Goal: Task Accomplishment & Management: Complete application form

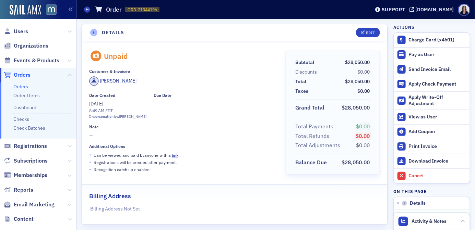
scroll to position [3499, 0]
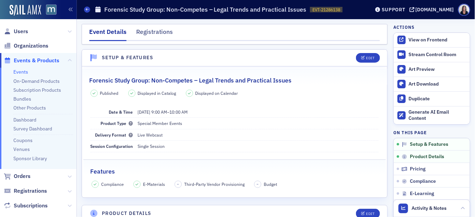
scroll to position [83, 0]
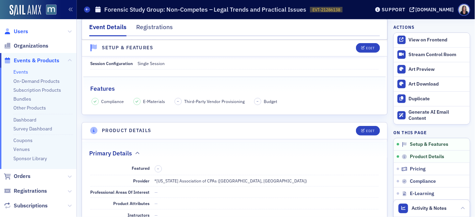
click at [25, 31] on span "Users" at bounding box center [21, 32] width 14 height 8
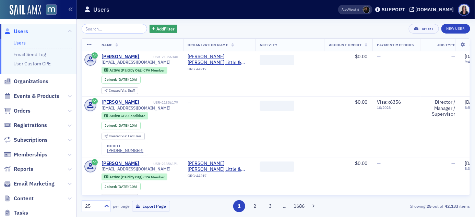
click at [103, 27] on input "search" at bounding box center [115, 29] width 66 height 10
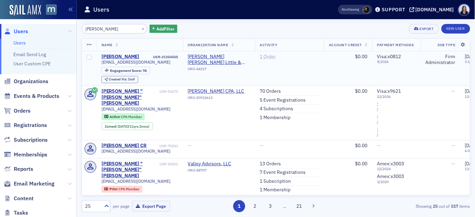
type input "Valerie Cr"
click at [275, 56] on link "1 Order" at bounding box center [268, 57] width 16 height 6
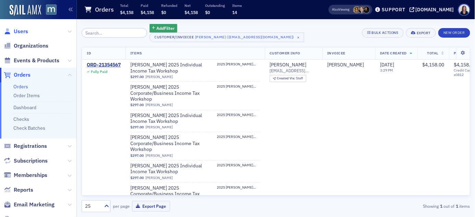
click at [21, 31] on span "Users" at bounding box center [21, 32] width 14 height 8
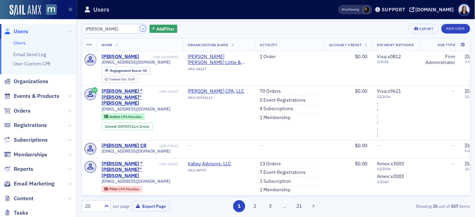
click at [140, 28] on button "×" at bounding box center [143, 28] width 6 height 6
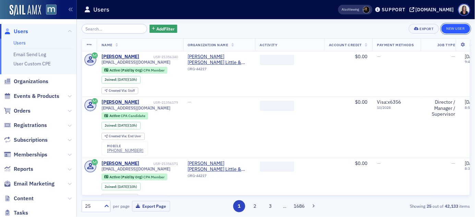
click at [463, 27] on link "New User" at bounding box center [455, 29] width 29 height 10
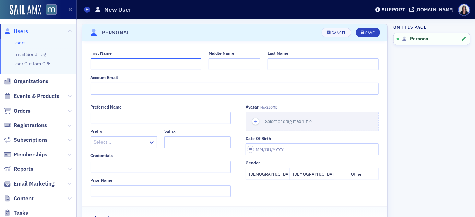
click at [161, 63] on input "First Name" at bounding box center [146, 64] width 111 height 12
type input "Bruce"
paste input "Filingeri"
type input "Filingeri"
click at [260, 90] on input "Account Email" at bounding box center [235, 89] width 288 height 12
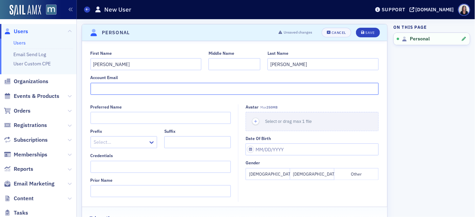
paste input "[PERSON_NAME][EMAIL_ADDRESS][DOMAIN_NAME]"
type input "[PERSON_NAME][EMAIL_ADDRESS][DOMAIN_NAME]"
click at [307, 175] on button "Male" at bounding box center [312, 174] width 44 height 12
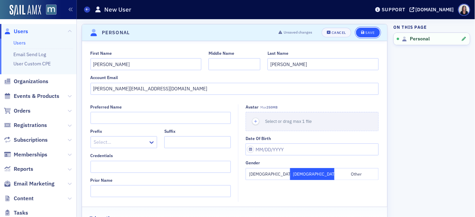
click at [371, 32] on div "Save" at bounding box center [369, 33] width 9 height 4
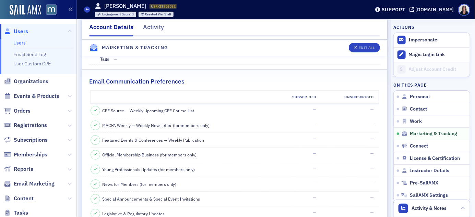
scroll to position [687, 0]
click at [378, 49] on button "Edit All" at bounding box center [364, 48] width 31 height 10
select select "US"
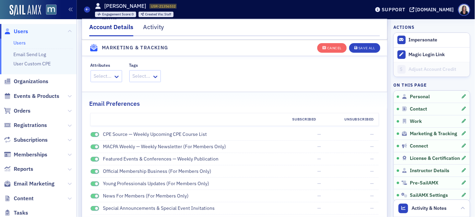
scroll to position [805, 0]
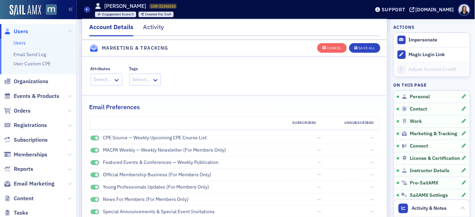
click at [95, 140] on span at bounding box center [95, 138] width 9 height 5
click at [95, 154] on div "MACPA Weekly — Weekly Newsletter (for members only)" at bounding box center [182, 150] width 183 height 7
click at [96, 148] on span at bounding box center [95, 150] width 9 height 5
click at [94, 164] on span at bounding box center [95, 162] width 9 height 5
click at [95, 174] on span at bounding box center [97, 176] width 4 height 4
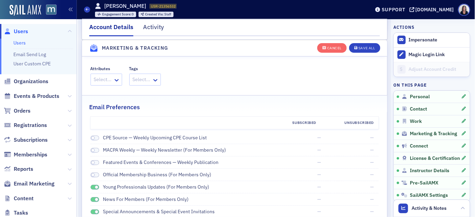
click at [95, 188] on span at bounding box center [97, 188] width 4 height 4
click at [96, 200] on span at bounding box center [97, 200] width 4 height 4
click at [95, 213] on span at bounding box center [97, 213] width 4 height 4
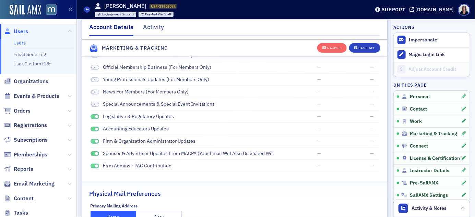
scroll to position [910, 0]
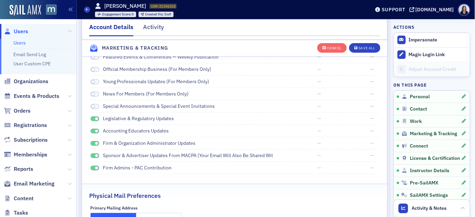
click at [96, 121] on span at bounding box center [97, 119] width 4 height 4
click at [95, 131] on span at bounding box center [97, 132] width 4 height 4
click at [95, 144] on span at bounding box center [97, 144] width 4 height 4
click at [95, 156] on span at bounding box center [97, 156] width 4 height 4
click at [96, 168] on span at bounding box center [97, 169] width 4 height 4
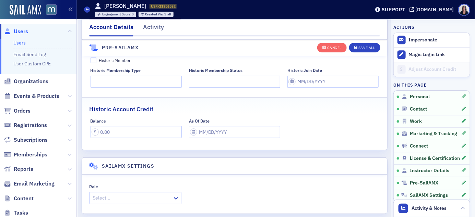
scroll to position [1466, 0]
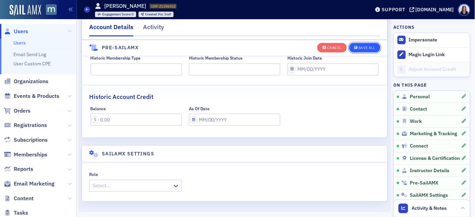
click at [365, 48] on div "Save All" at bounding box center [366, 48] width 16 height 4
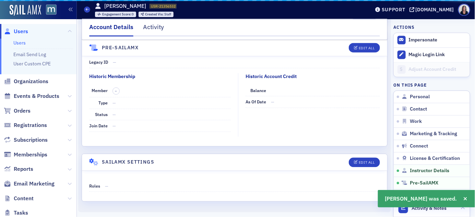
scroll to position [1325, 0]
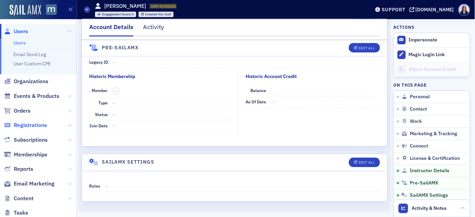
click at [37, 126] on span "Registrations" at bounding box center [30, 126] width 33 height 8
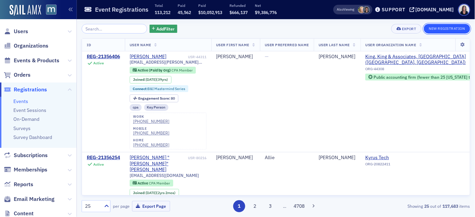
click at [451, 27] on button "New Registration" at bounding box center [447, 29] width 46 height 10
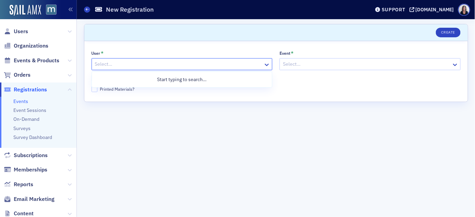
click at [239, 61] on div at bounding box center [178, 64] width 169 height 9
paste input "[PERSON_NAME][EMAIL_ADDRESS][DOMAIN_NAME]"
type input "[PERSON_NAME][EMAIL_ADDRESS][DOMAIN_NAME]"
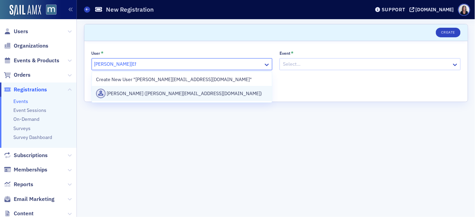
click at [174, 94] on div "Bruce Filingeri (bruce@src-pc.com)" at bounding box center [182, 94] width 172 height 10
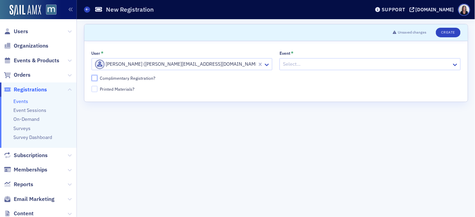
click at [96, 78] on input "Complimentary Registration?" at bounding box center [95, 78] width 6 height 6
checkbox input "true"
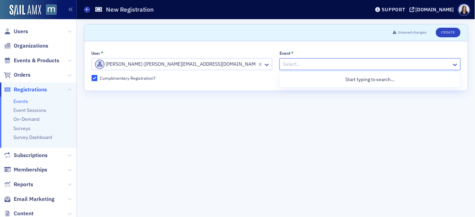
click at [326, 64] on div at bounding box center [366, 64] width 169 height 9
type input "40th"
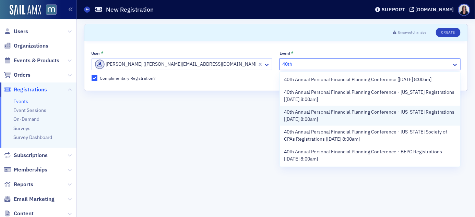
click at [308, 112] on span "40th Annual Personal Financial Planning Conference - Connecticut Registrations …" at bounding box center [370, 116] width 172 height 14
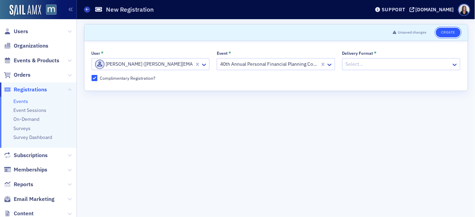
click at [455, 33] on button "Create" at bounding box center [448, 33] width 24 height 10
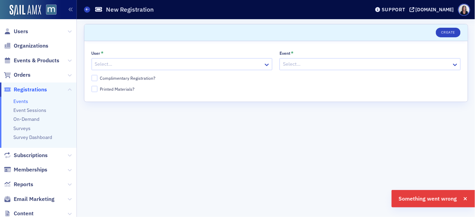
click at [247, 63] on div at bounding box center [178, 64] width 169 height 9
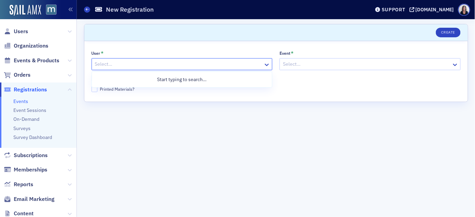
paste input "[PERSON_NAME][EMAIL_ADDRESS][DOMAIN_NAME]"
type input "[PERSON_NAME][EMAIL_ADDRESS][DOMAIN_NAME]"
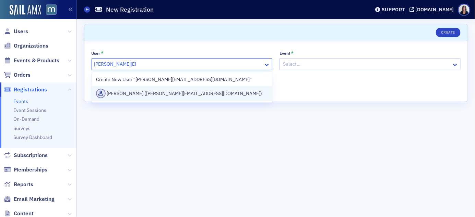
click at [206, 93] on div "Bruce Filingeri (bruce@src-pc.com)" at bounding box center [182, 94] width 172 height 10
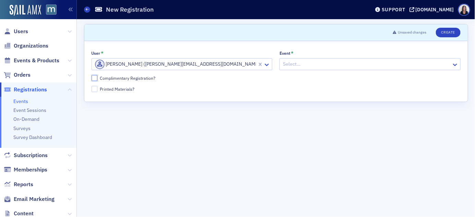
click at [96, 79] on input "Complimentary Registration?" at bounding box center [95, 78] width 6 height 6
checkbox input "true"
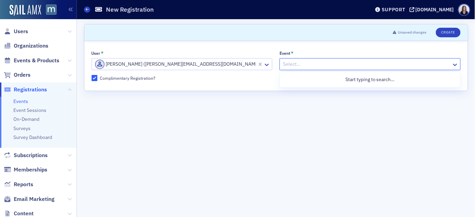
click at [288, 63] on div at bounding box center [366, 64] width 169 height 9
type input "40th"
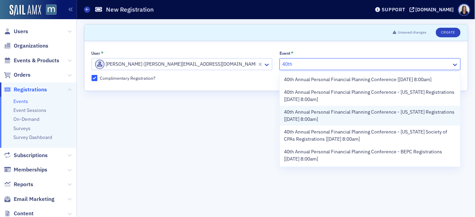
click at [323, 117] on span "40th Annual Personal Financial Planning Conference - Connecticut Registrations …" at bounding box center [370, 116] width 172 height 14
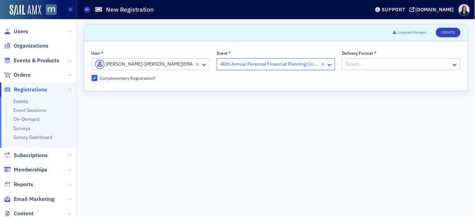
click at [355, 61] on div at bounding box center [398, 64] width 106 height 9
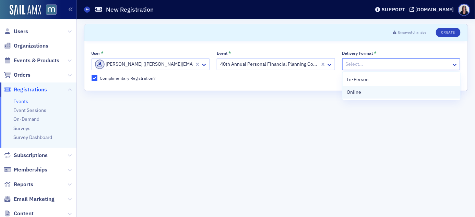
click at [355, 93] on span "Online" at bounding box center [354, 92] width 14 height 7
click at [448, 35] on button "Create" at bounding box center [448, 33] width 24 height 10
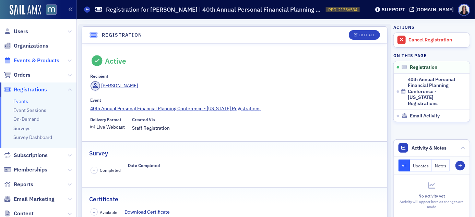
click at [32, 59] on span "Events & Products" at bounding box center [37, 61] width 46 height 8
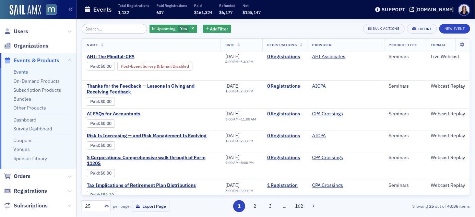
click at [97, 26] on input "search" at bounding box center [115, 29] width 66 height 10
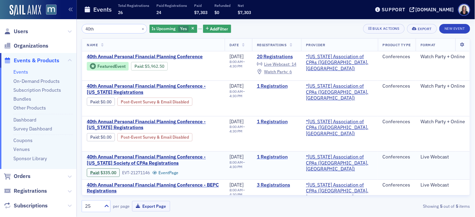
type input "40th"
click at [296, 157] on link "1 Registration" at bounding box center [276, 157] width 39 height 6
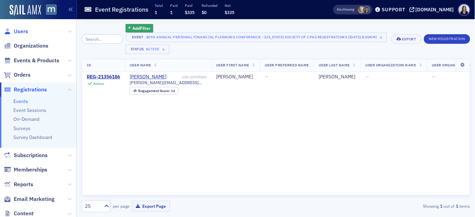
click at [22, 32] on span "Users" at bounding box center [21, 32] width 14 height 8
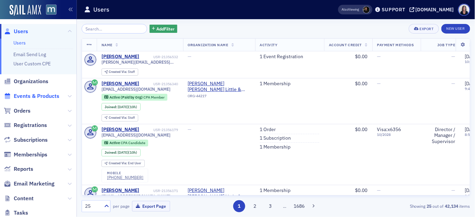
click at [46, 95] on span "Events & Products" at bounding box center [37, 97] width 46 height 8
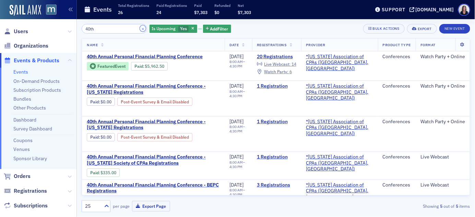
click at [140, 27] on button "×" at bounding box center [143, 28] width 6 height 6
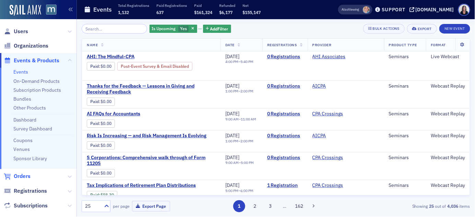
click at [23, 178] on span "Orders" at bounding box center [22, 177] width 17 height 8
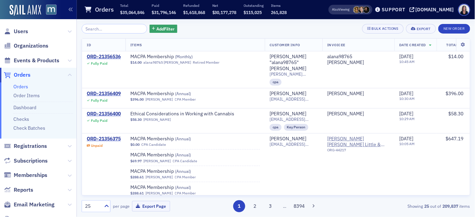
click at [126, 28] on input "search" at bounding box center [115, 29] width 66 height 10
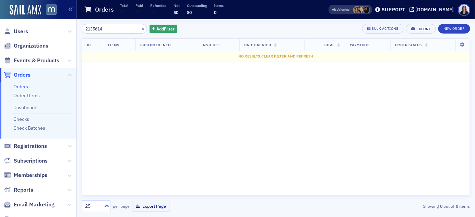
type input "21356148"
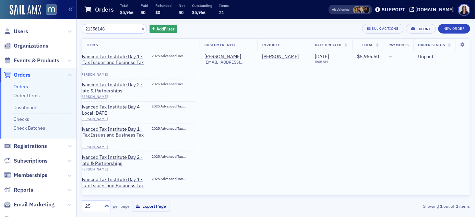
scroll to position [0, 69]
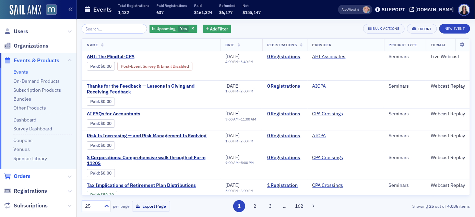
click at [20, 175] on span "Orders" at bounding box center [22, 177] width 17 height 8
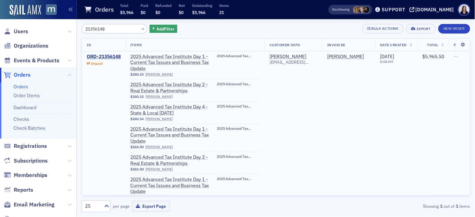
click at [107, 56] on div "ORD-21356148" at bounding box center [104, 57] width 34 height 6
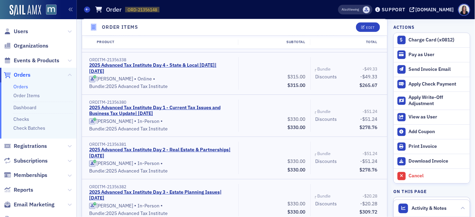
scroll to position [556, 0]
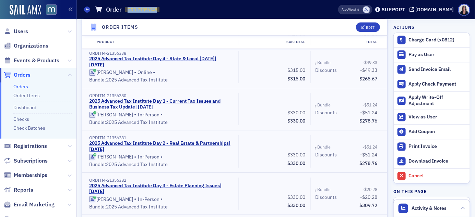
drag, startPoint x: 192, startPoint y: 11, endPoint x: 126, endPoint y: 10, distance: 66.2
click at [126, 10] on div "Orders Order ORD-21356148 21356148" at bounding box center [200, 9] width 233 height 13
copy span "ORD-21356148"
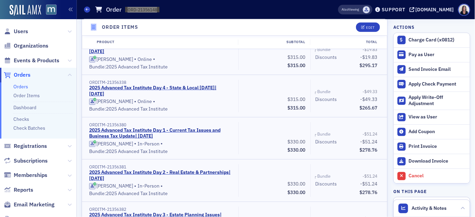
scroll to position [525, 0]
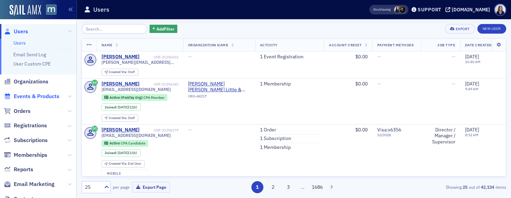
click at [50, 97] on span "Events & Products" at bounding box center [37, 97] width 46 height 8
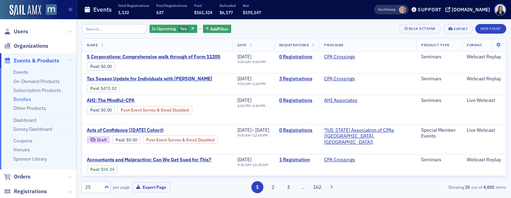
click at [29, 98] on link "Bundles" at bounding box center [22, 99] width 18 height 6
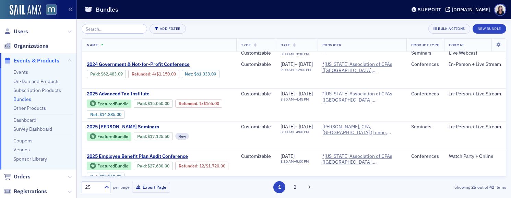
scroll to position [452, 0]
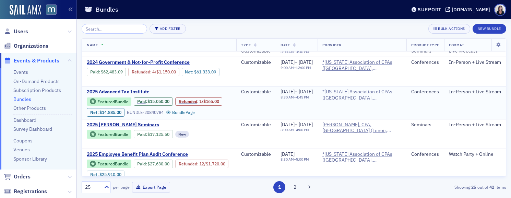
click at [134, 95] on span "2025 Advanced Tax Institute" at bounding box center [144, 92] width 115 height 6
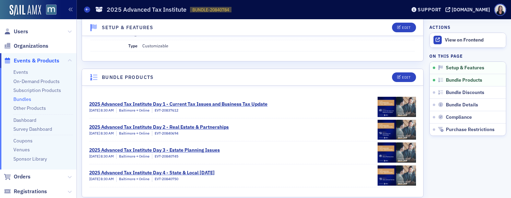
scroll to position [92, 0]
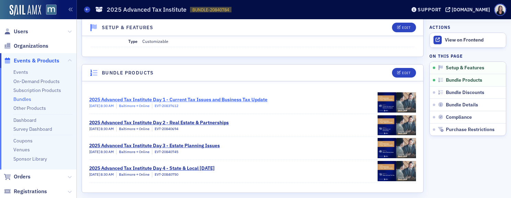
click at [226, 100] on div "2025 Advanced Tax Institute Day 1 - Current Tax Issues and Business Tax Update" at bounding box center [178, 99] width 178 height 7
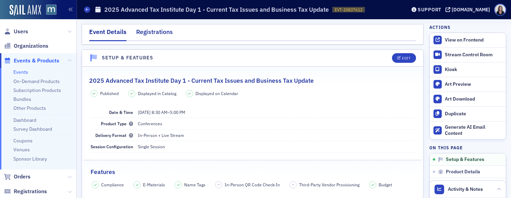
click at [165, 33] on div "Registrations" at bounding box center [154, 33] width 37 height 13
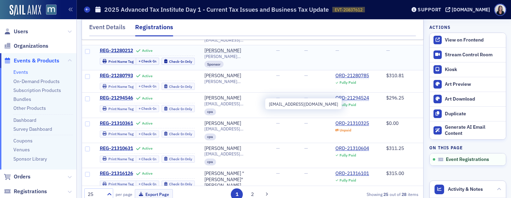
scroll to position [102, 0]
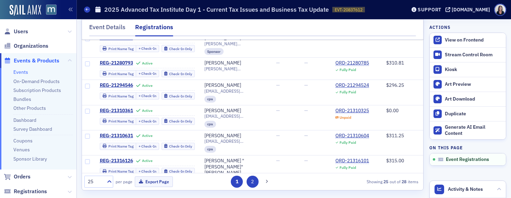
click at [254, 181] on button "2" at bounding box center [253, 182] width 12 height 12
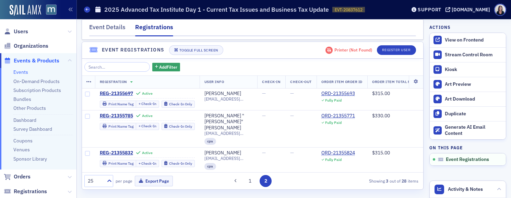
scroll to position [2, 0]
